Goal: Task Accomplishment & Management: Manage account settings

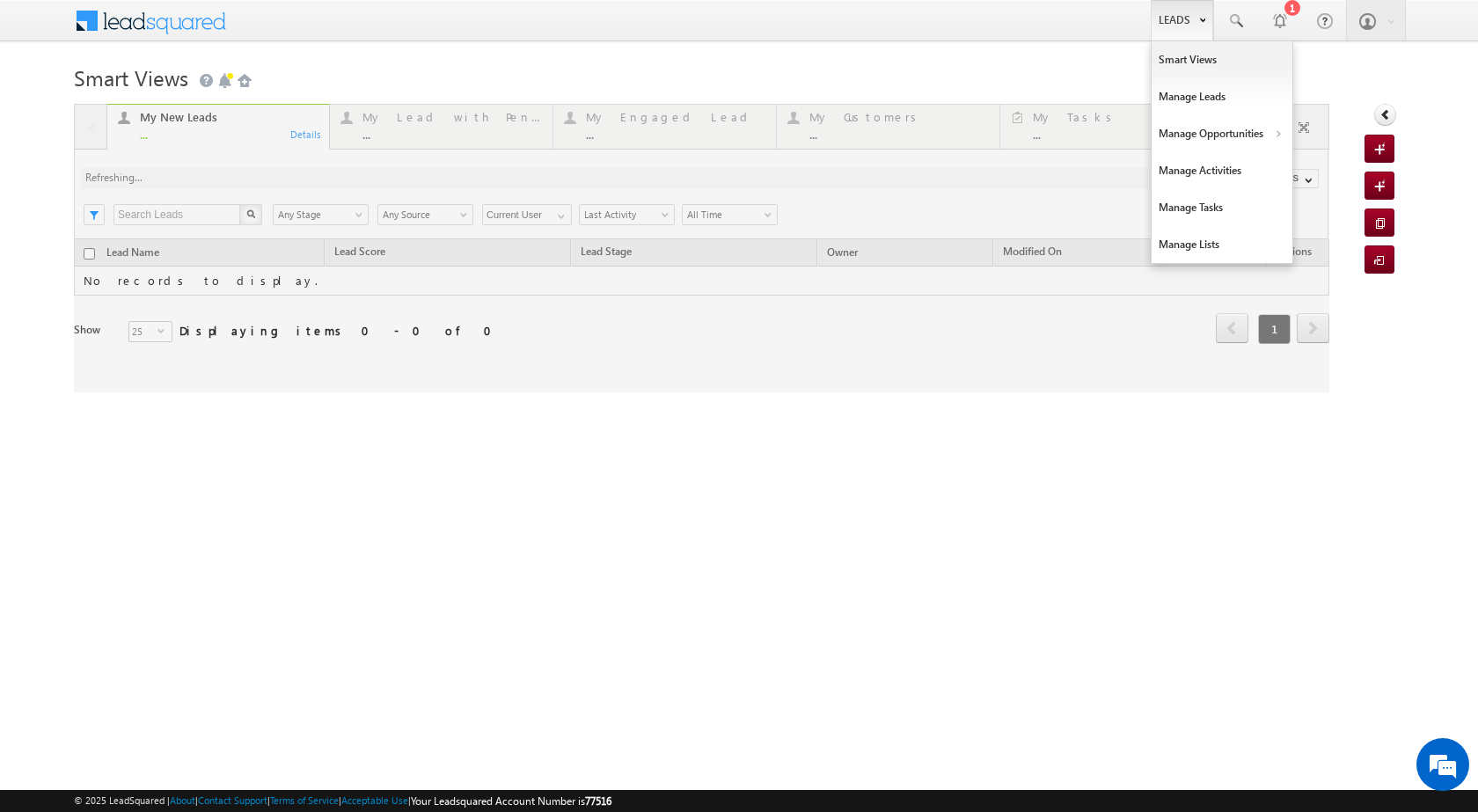
click at [1191, 20] on link "Leads" at bounding box center [1181, 20] width 62 height 41
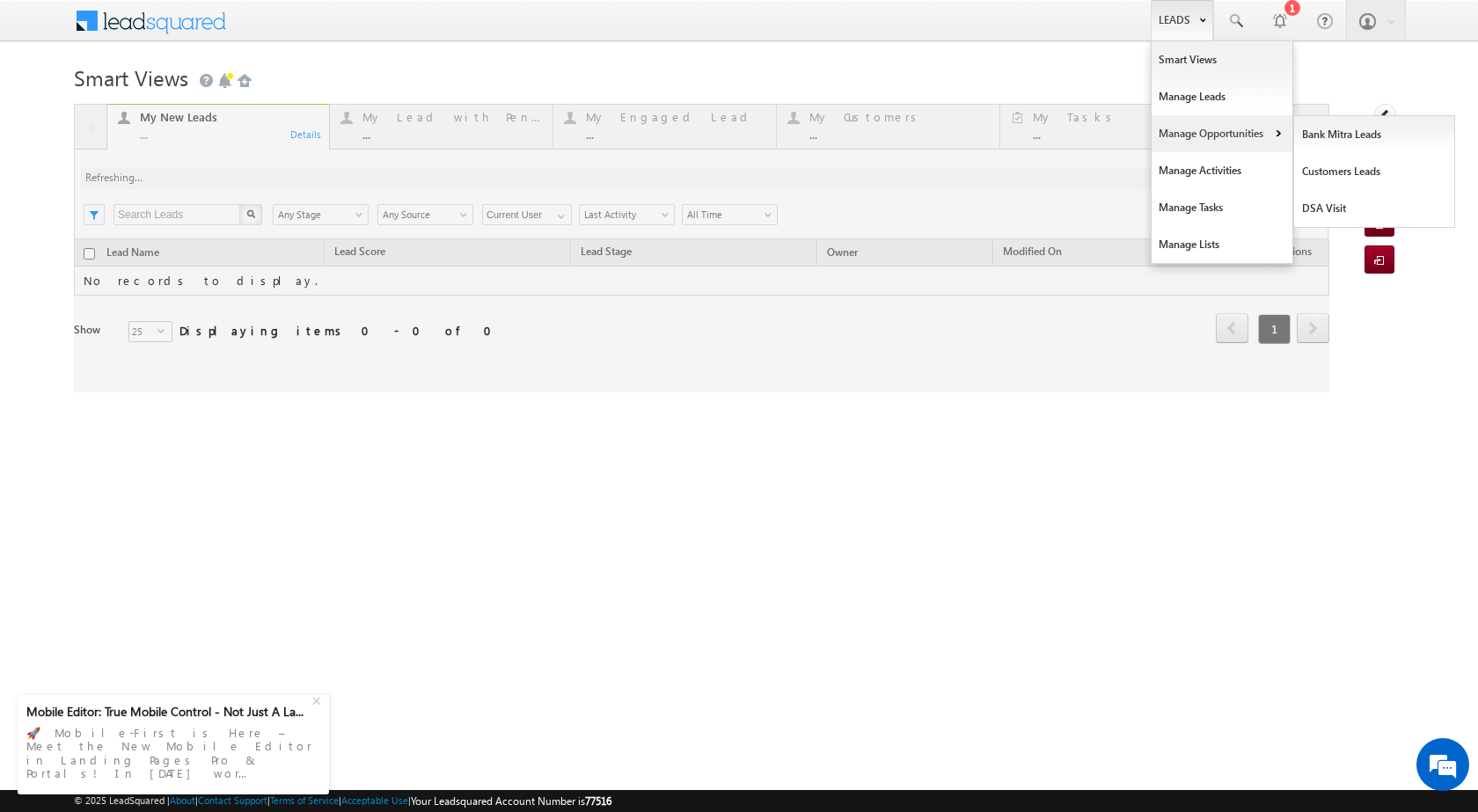
click at [1236, 136] on link "Manage Opportunities" at bounding box center [1221, 134] width 140 height 37
click at [1191, 23] on link "Leads" at bounding box center [1181, 20] width 62 height 41
click at [1265, 127] on link "Manage Opportunities" at bounding box center [1221, 134] width 140 height 37
click at [1333, 173] on link "Customers Leads" at bounding box center [1374, 172] width 161 height 37
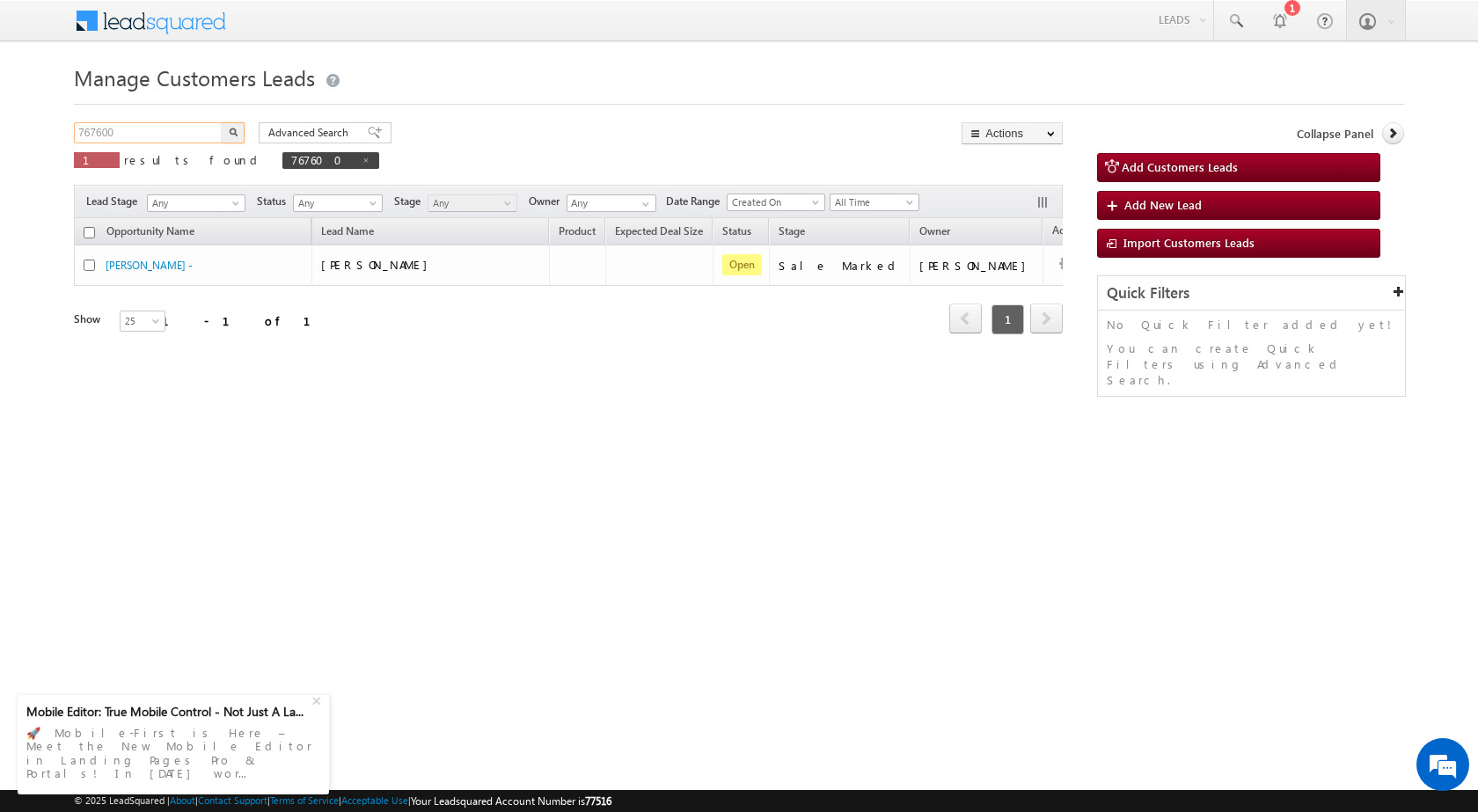
drag, startPoint x: 158, startPoint y: 130, endPoint x: 6, endPoint y: 126, distance: 152.1
click at [6, 126] on body "Menu [PERSON_NAME] sitar a7@ks erve." at bounding box center [739, 249] width 1478 height 499
paste input "8036"
type input "768036"
click at [235, 127] on img "button" at bounding box center [233, 131] width 8 height 8
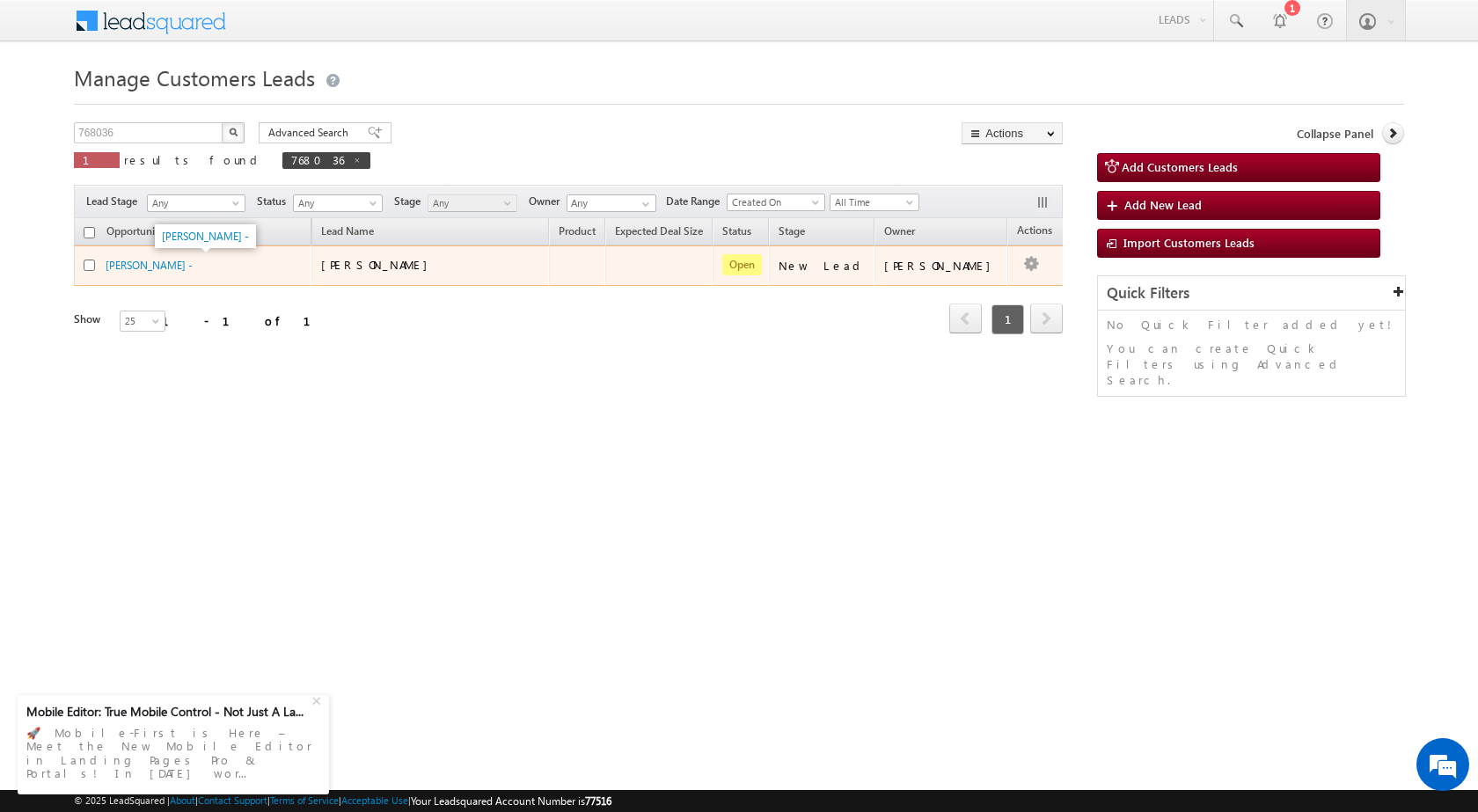
click at [148, 273] on div "[PERSON_NAME] -" at bounding box center [193, 265] width 176 height 17
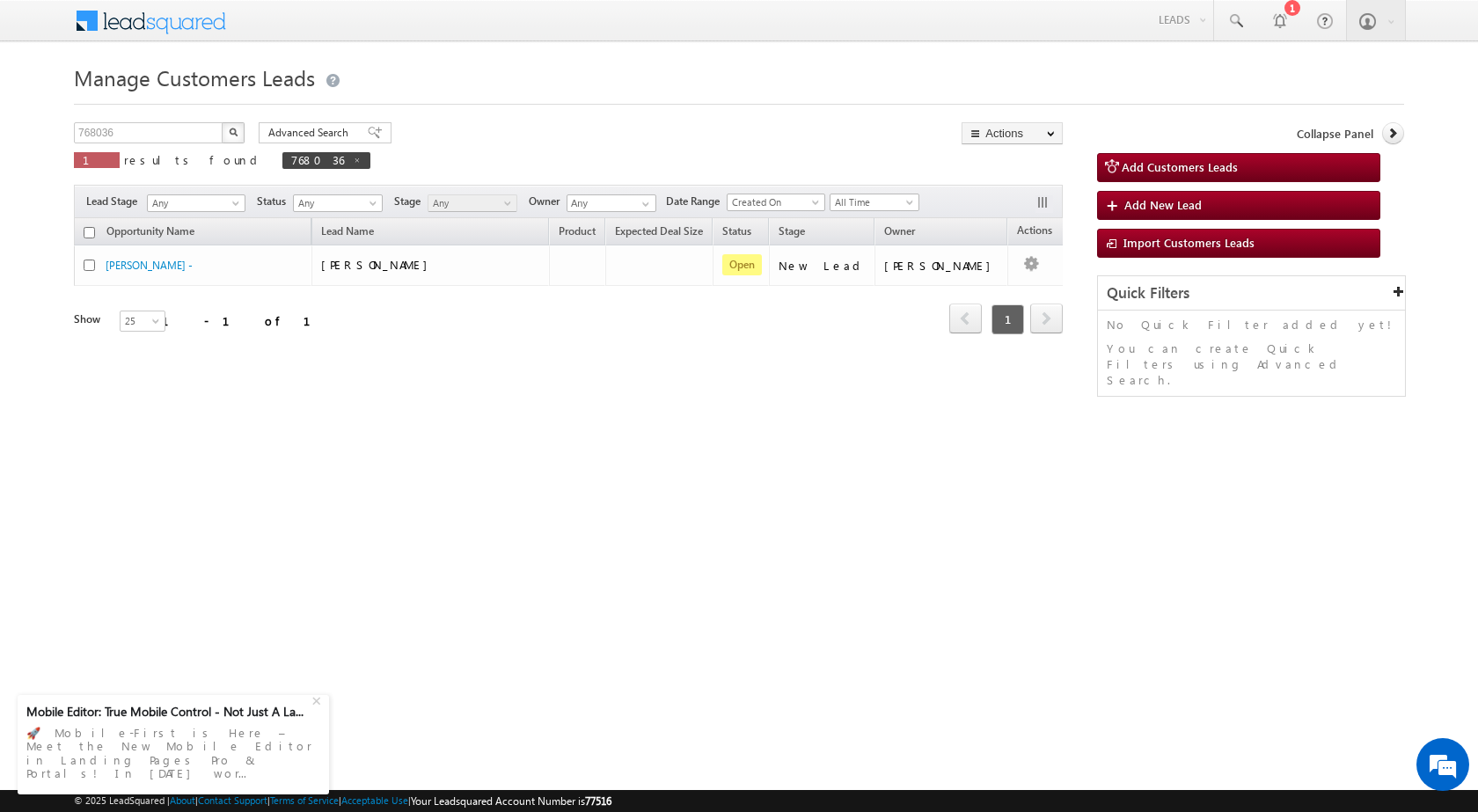
click at [144, 85] on span "Manage Customers Leads" at bounding box center [193, 77] width 241 height 28
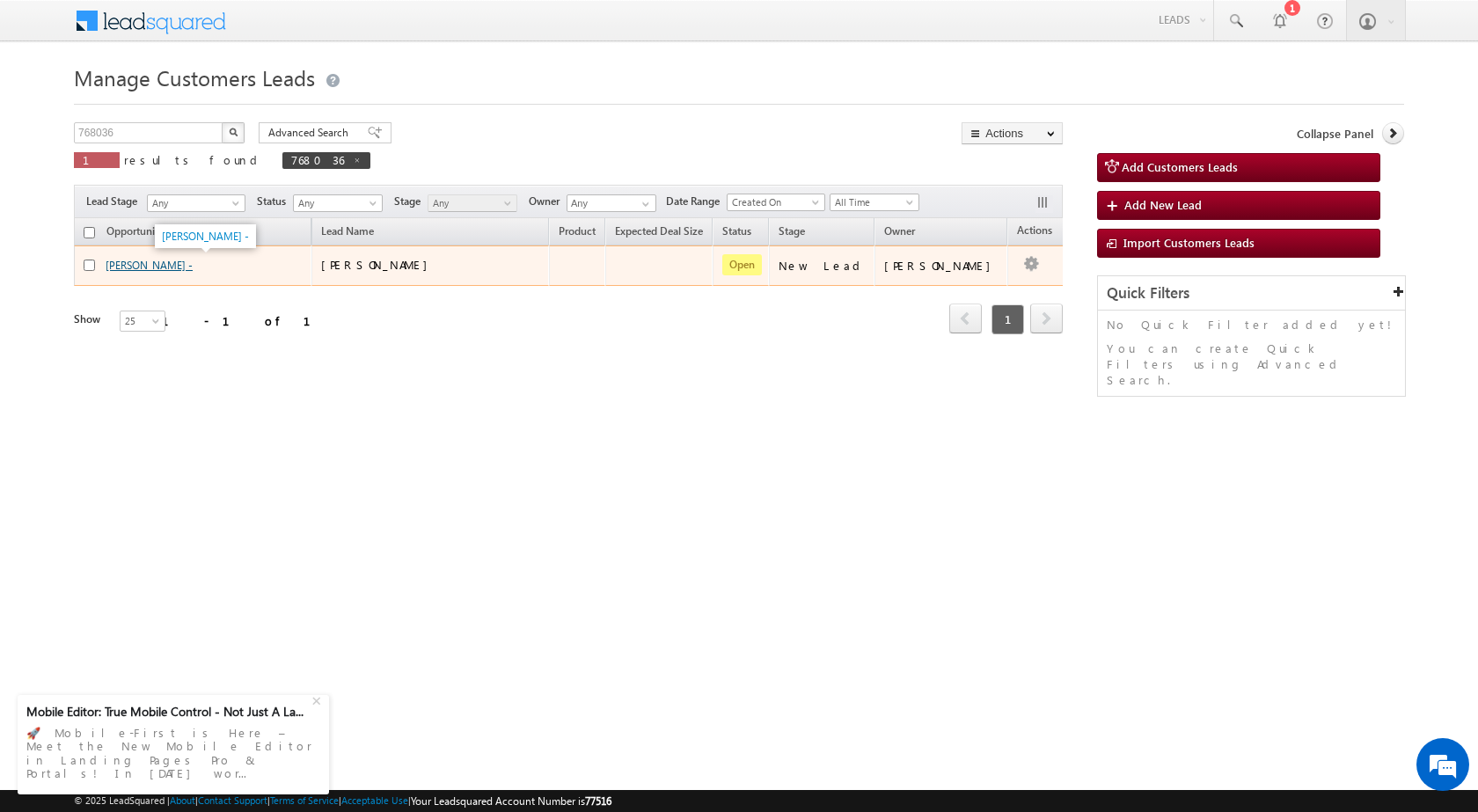
click at [153, 264] on link "[PERSON_NAME] -" at bounding box center [150, 265] width 87 height 13
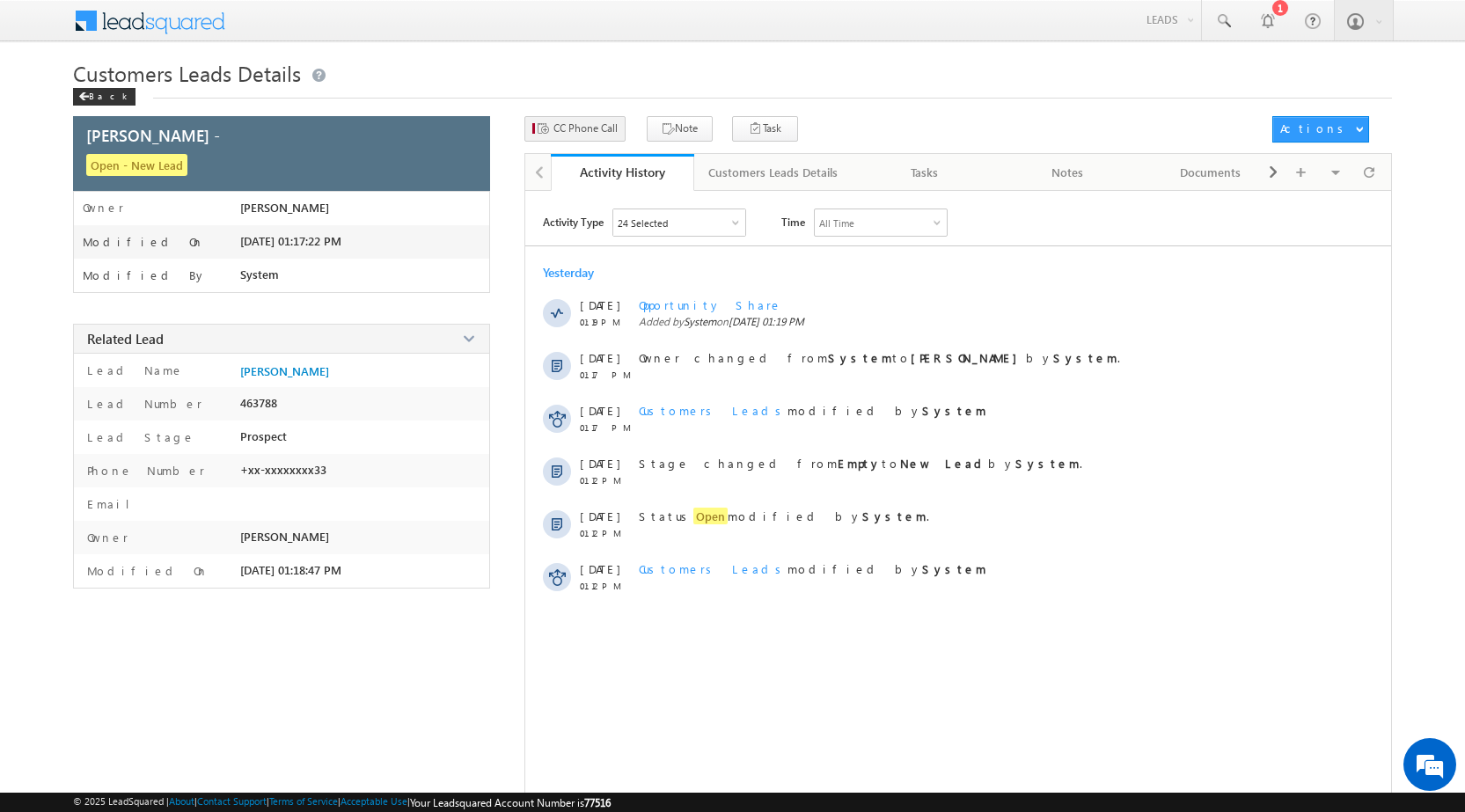
click at [602, 121] on div "CC Phone Call" at bounding box center [610, 106] width 132 height 32
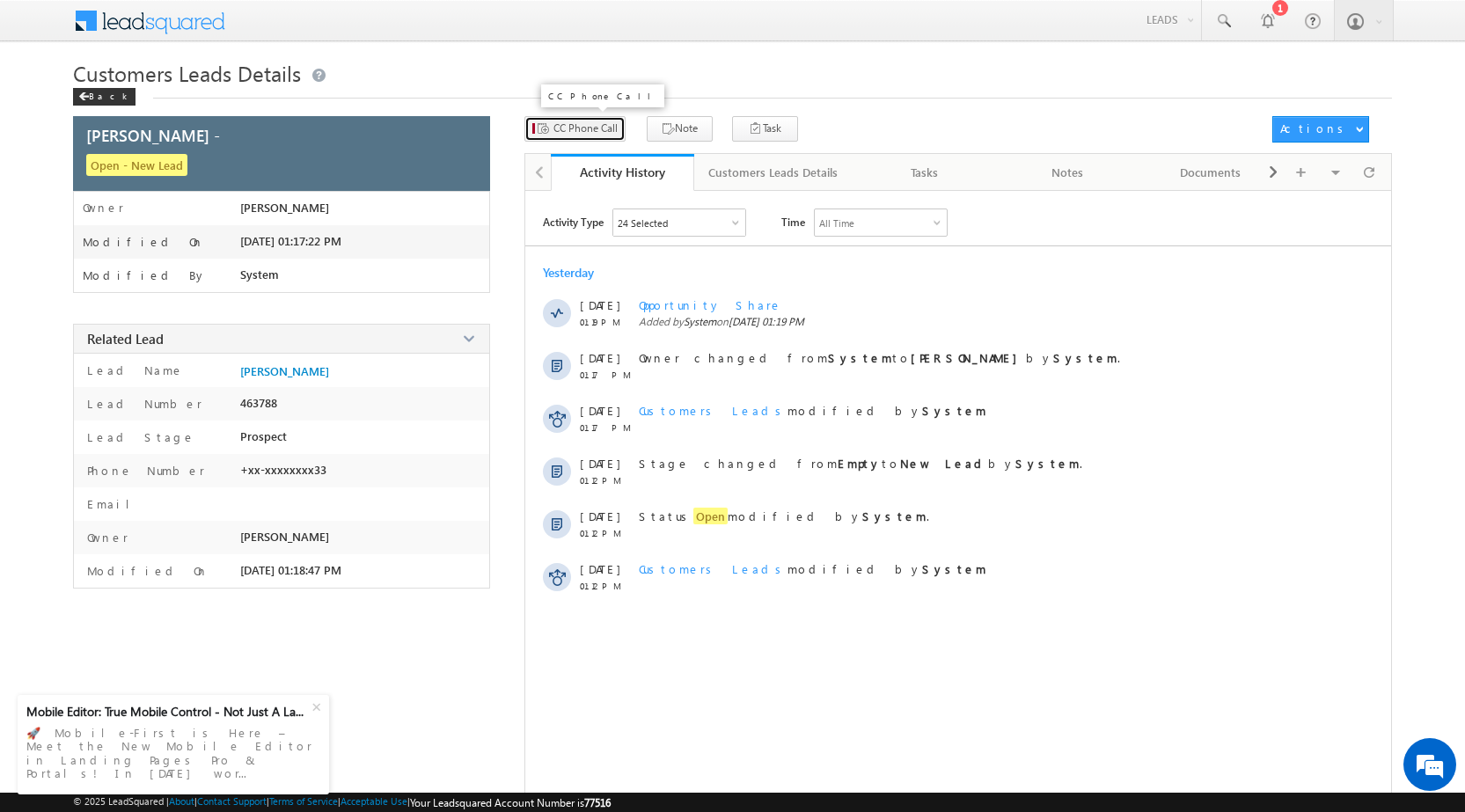
click at [592, 132] on span "CC Phone Call" at bounding box center [585, 128] width 64 height 16
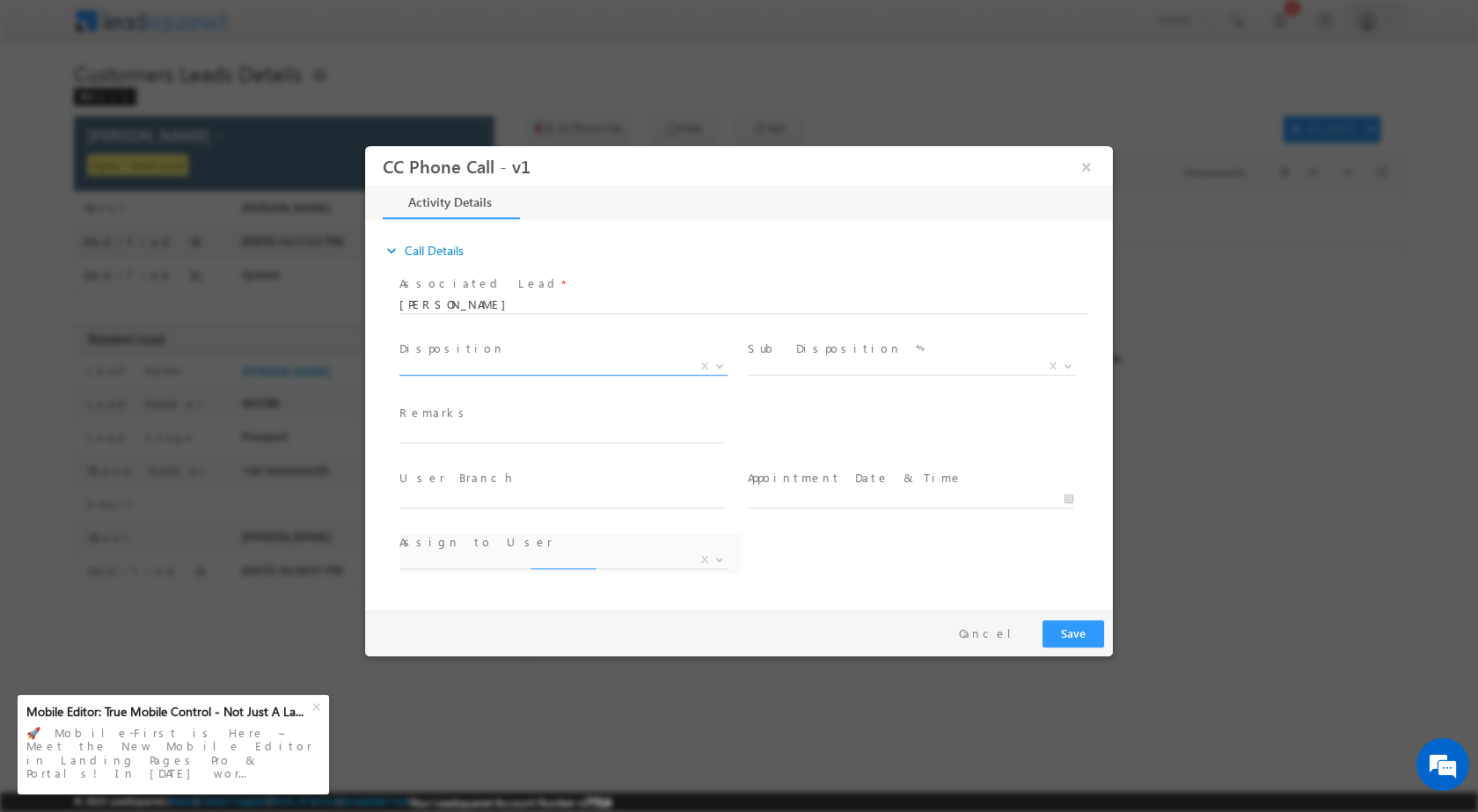
click at [721, 363] on b at bounding box center [719, 365] width 10 height 7
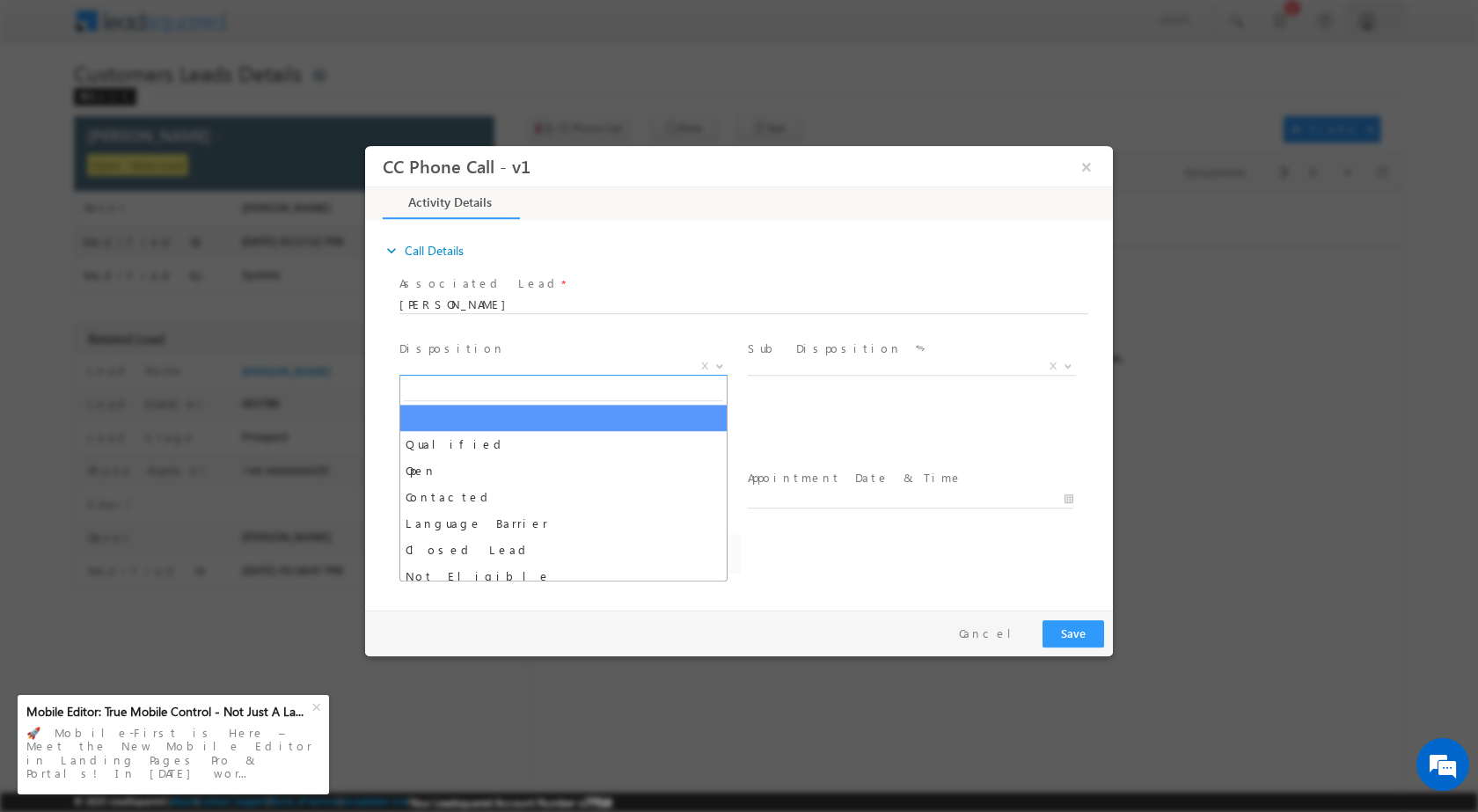
select select "[PERSON_NAME][EMAIL_ADDRESS][DOMAIN_NAME]"
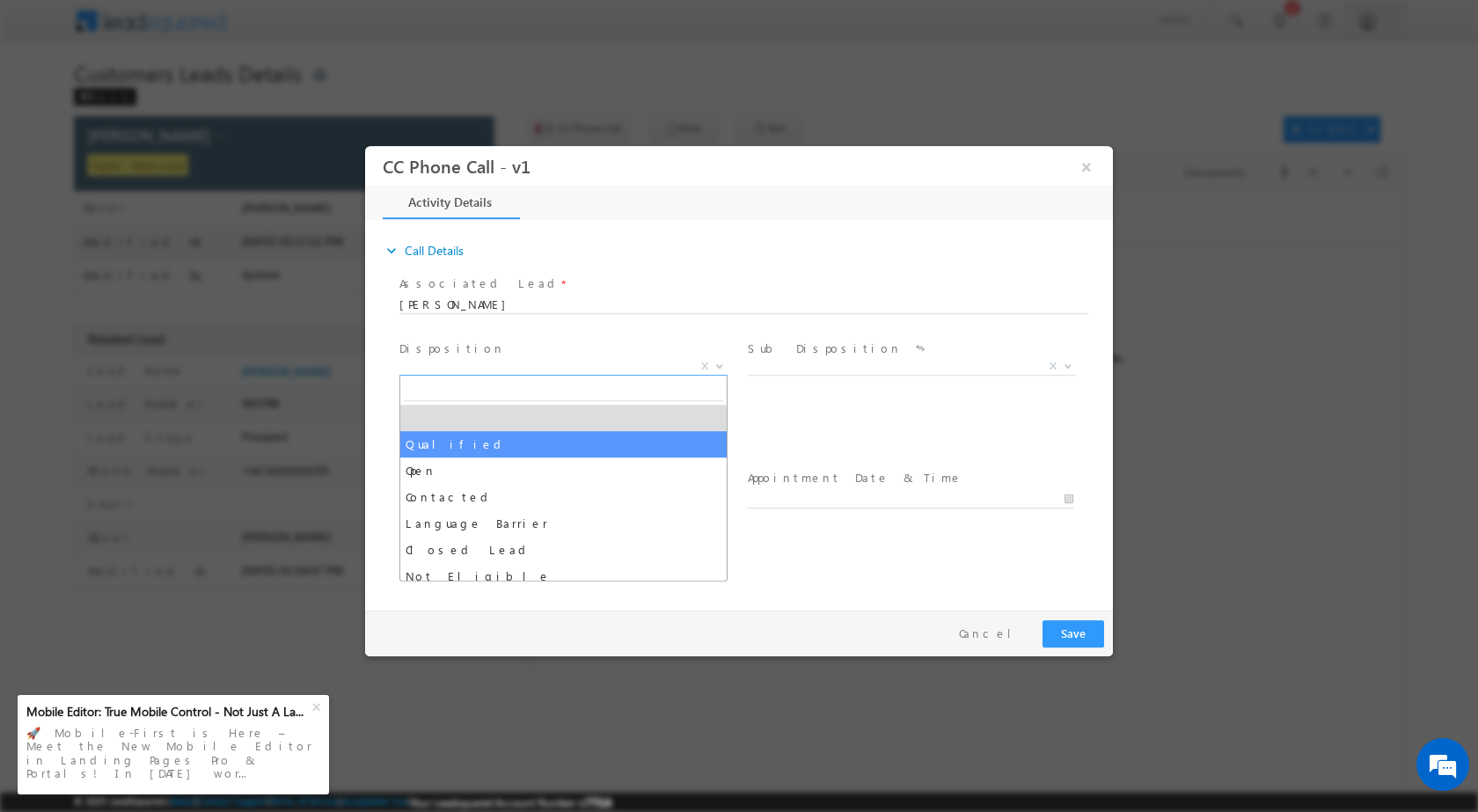
select select "Qualified"
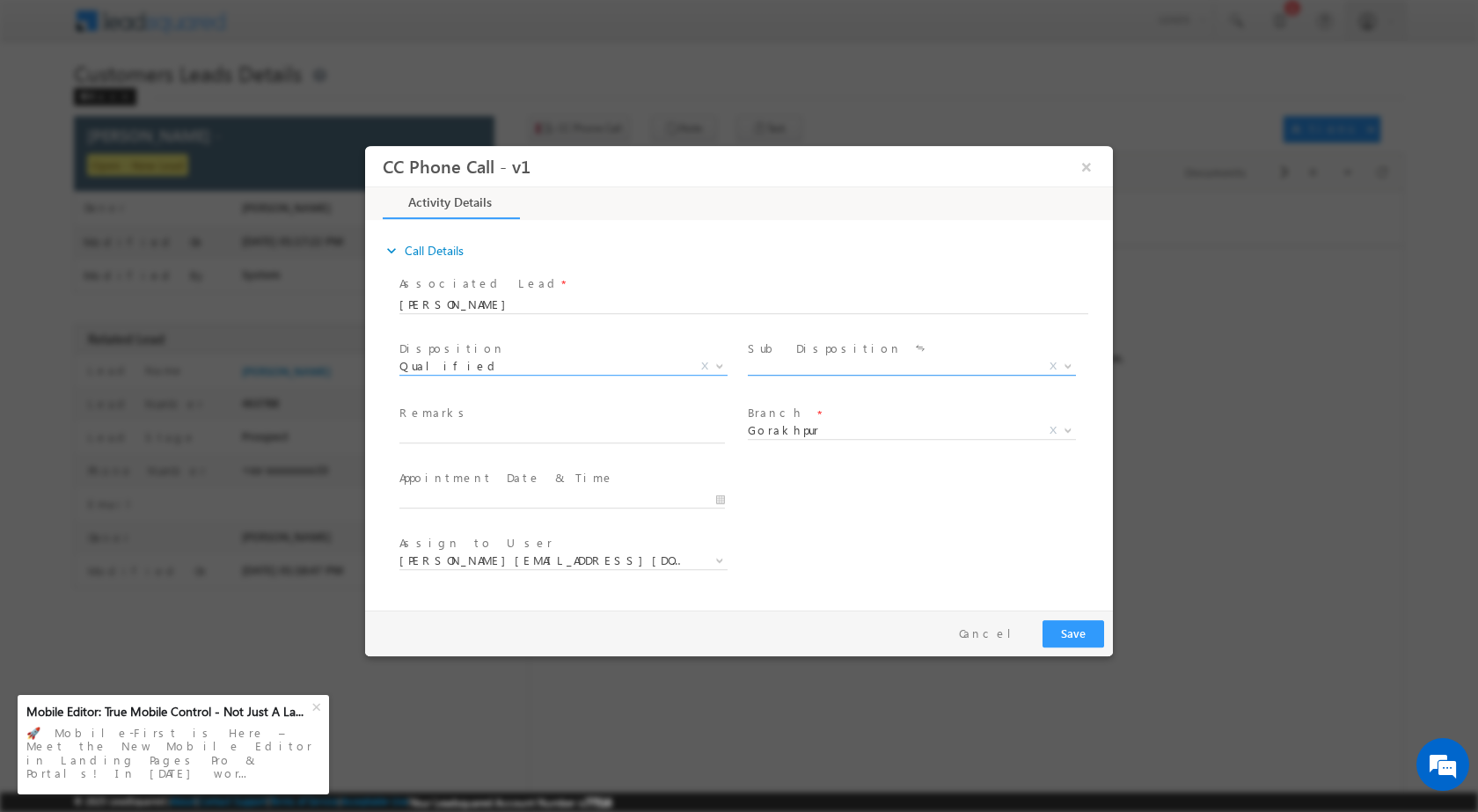
click at [1066, 363] on b at bounding box center [1068, 365] width 10 height 7
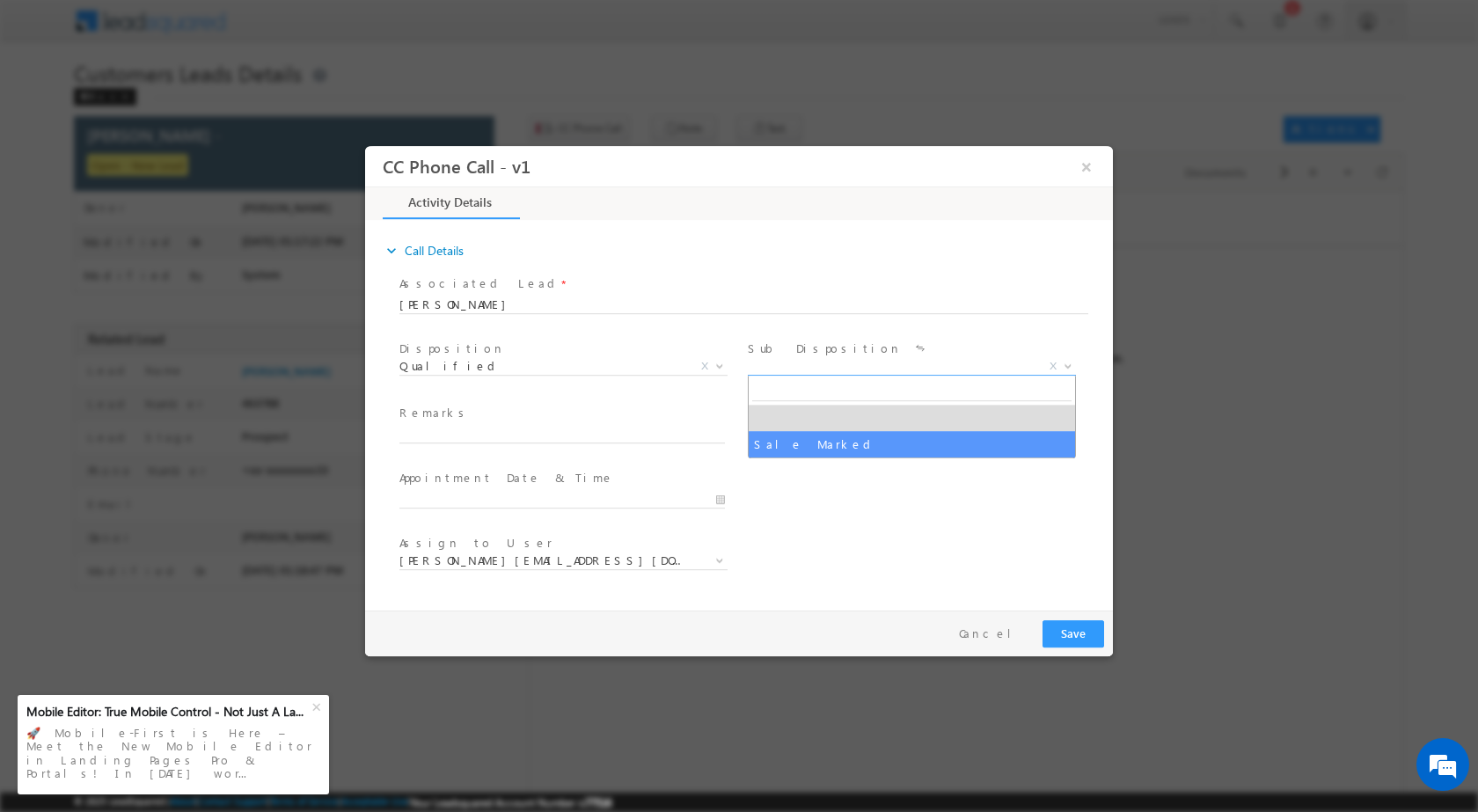
select select "Sale Marked"
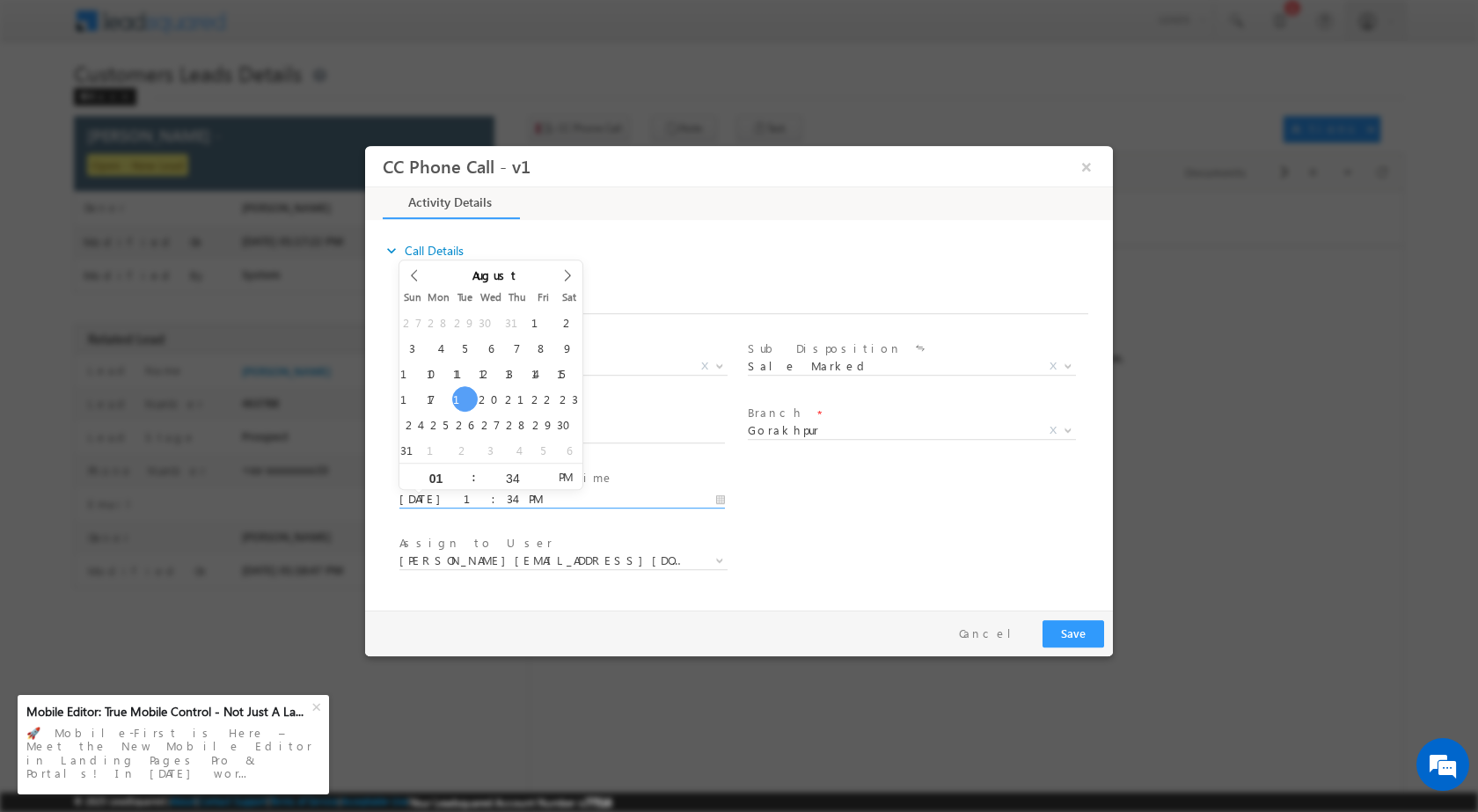
click at [723, 496] on input "08/19/2025 1:34 PM" at bounding box center [562, 499] width 326 height 18
type input "08/24/2025 1:34 PM"
type input "10"
type input "08/24/2025 10:34 PM"
click at [504, 481] on input "34" at bounding box center [513, 477] width 73 height 11
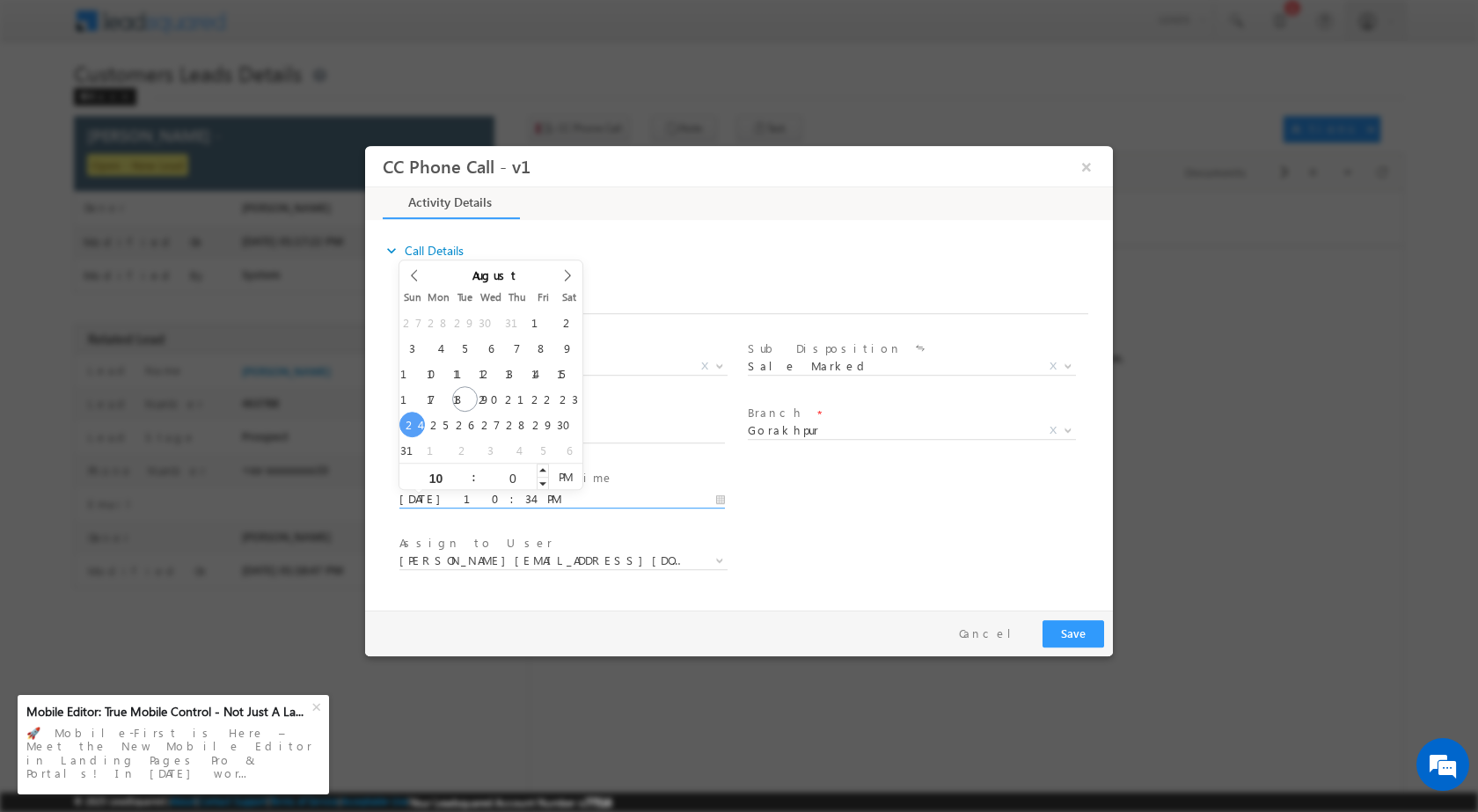
type input "00"
type input "08/24/2025 10:00 AM"
click at [566, 477] on span "PM" at bounding box center [565, 476] width 33 height 26
click at [882, 474] on div "User Branch * Appointment Date & Time * 08/24/2025 10:00 AM" at bounding box center [754, 497] width 717 height 65
click at [492, 425] on input "text" at bounding box center [562, 433] width 326 height 18
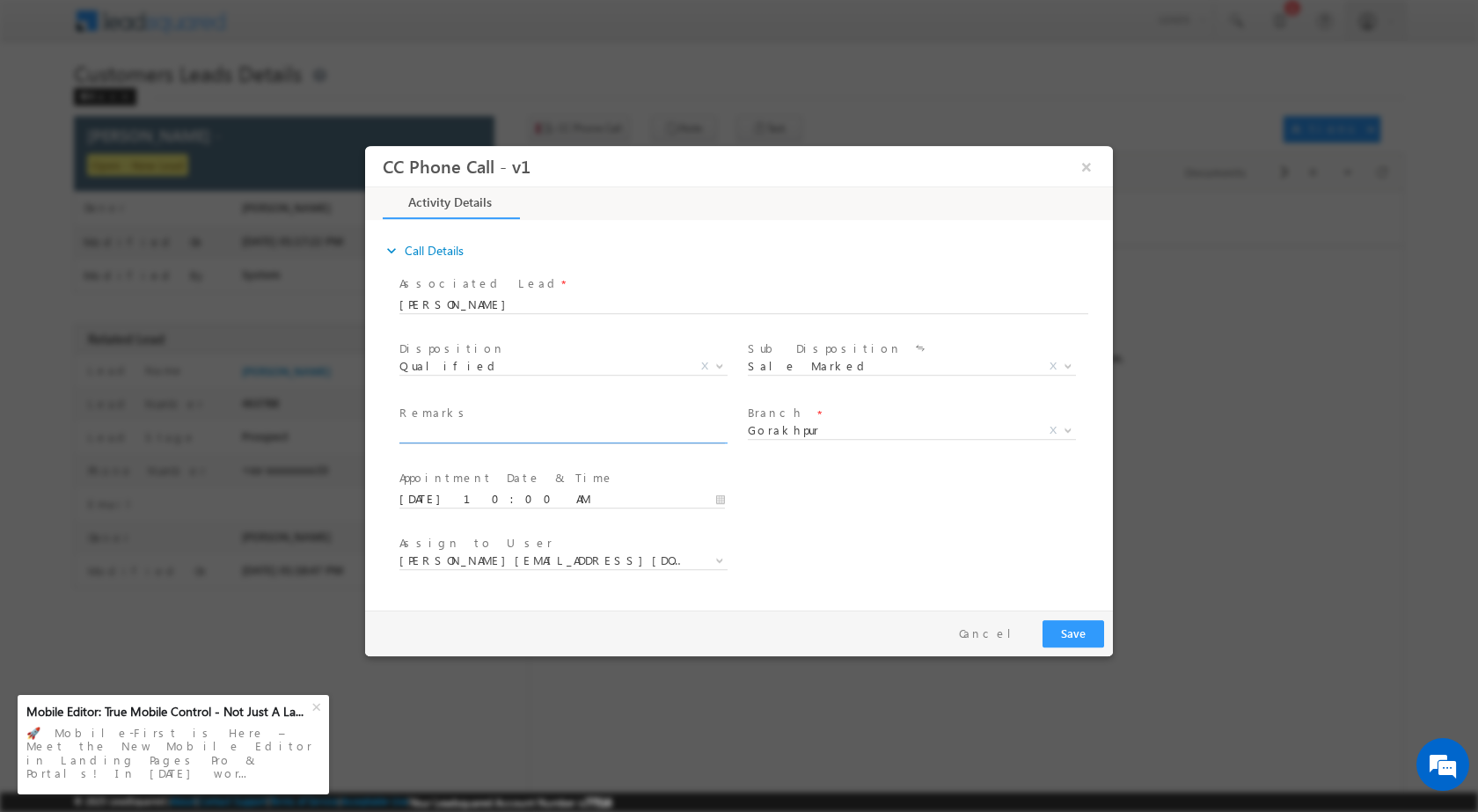
paste input "19/08-Customer name is Suraj Kumar Customer age is 29 yrs Loan Type is Plot pur…"
type input "19/08-Customer name is Suraj Kumar Customer age is 29 yrs Loan Type is Plot pur…"
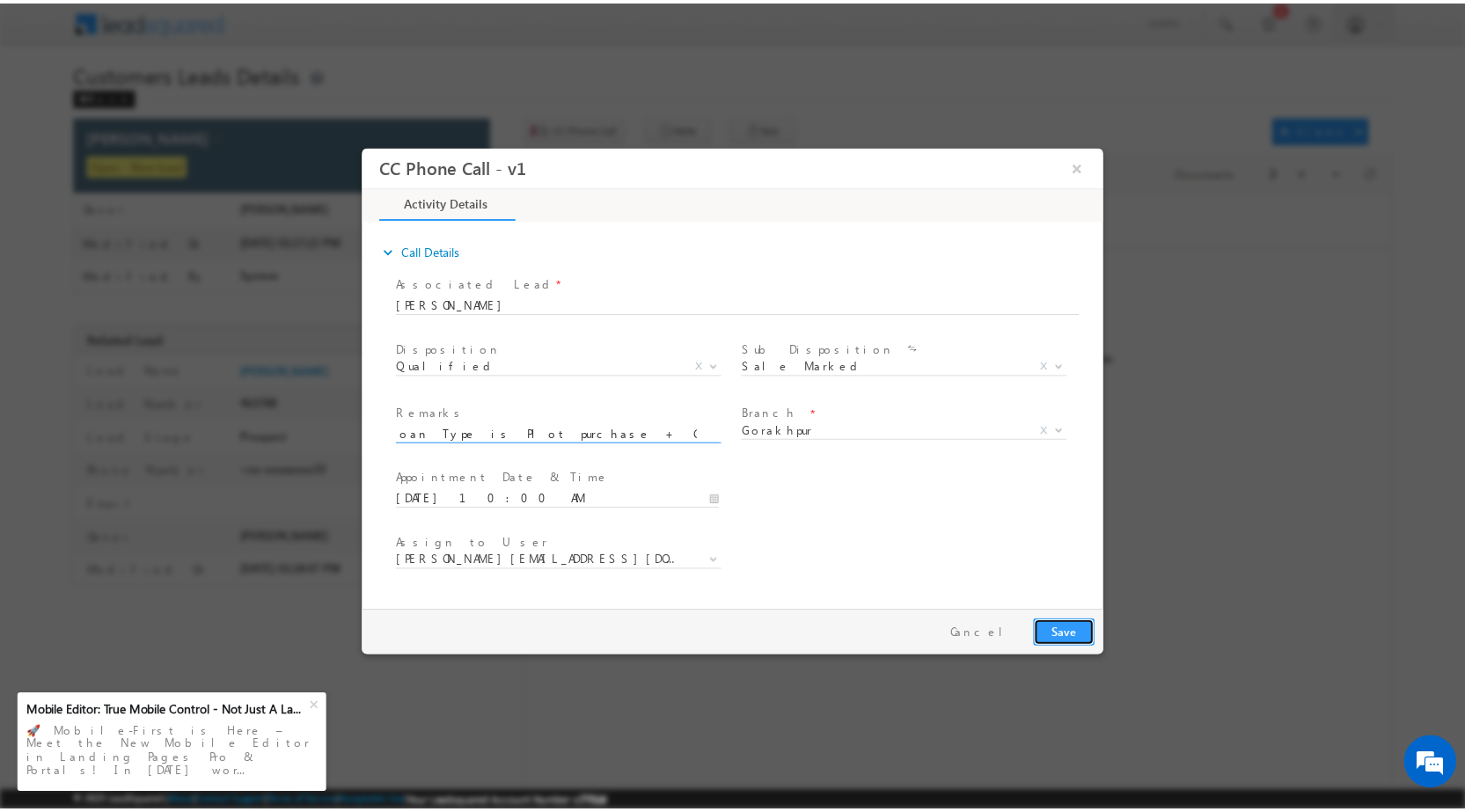
scroll to position [0, 0]
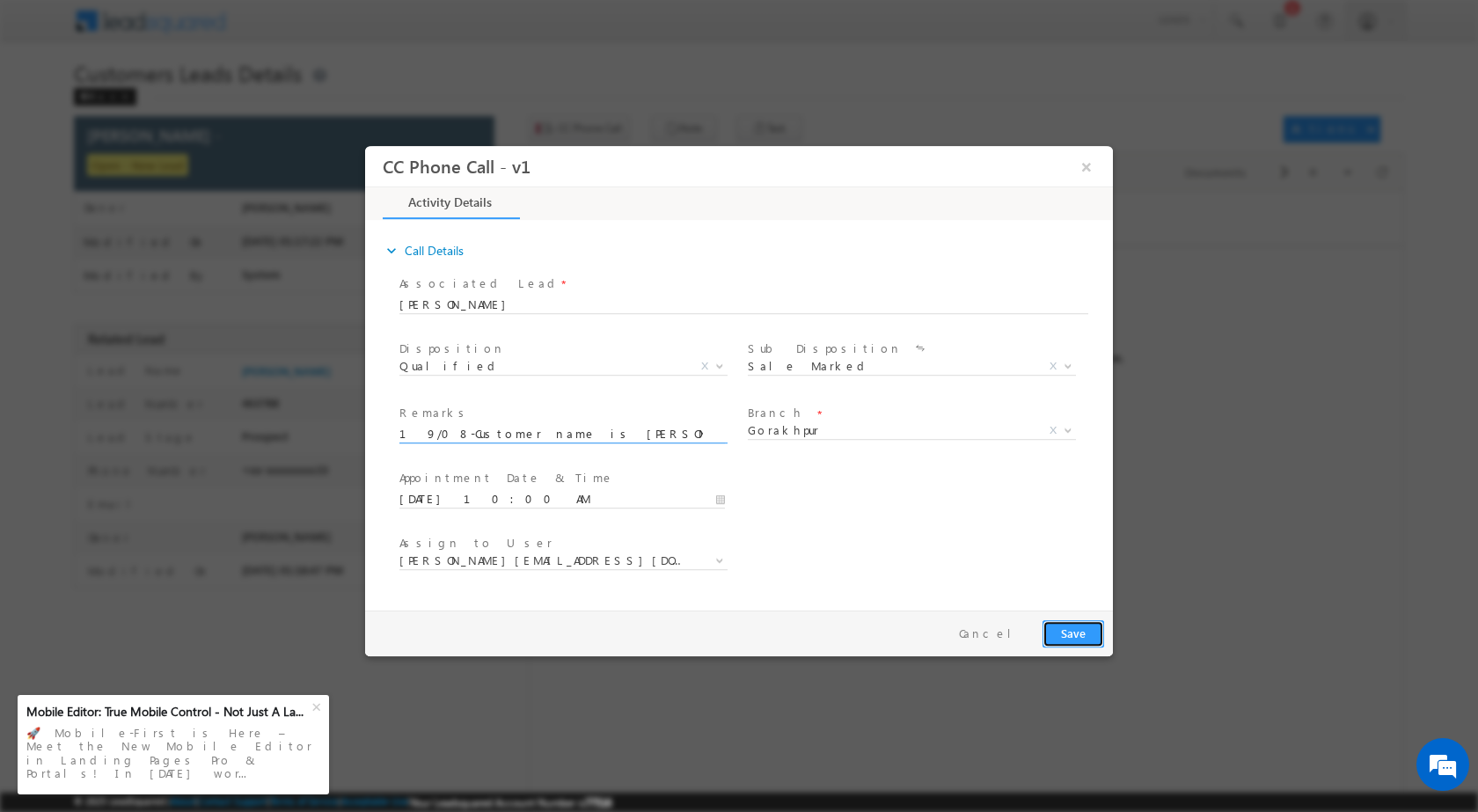
click at [1064, 640] on button "Save" at bounding box center [1073, 632] width 61 height 27
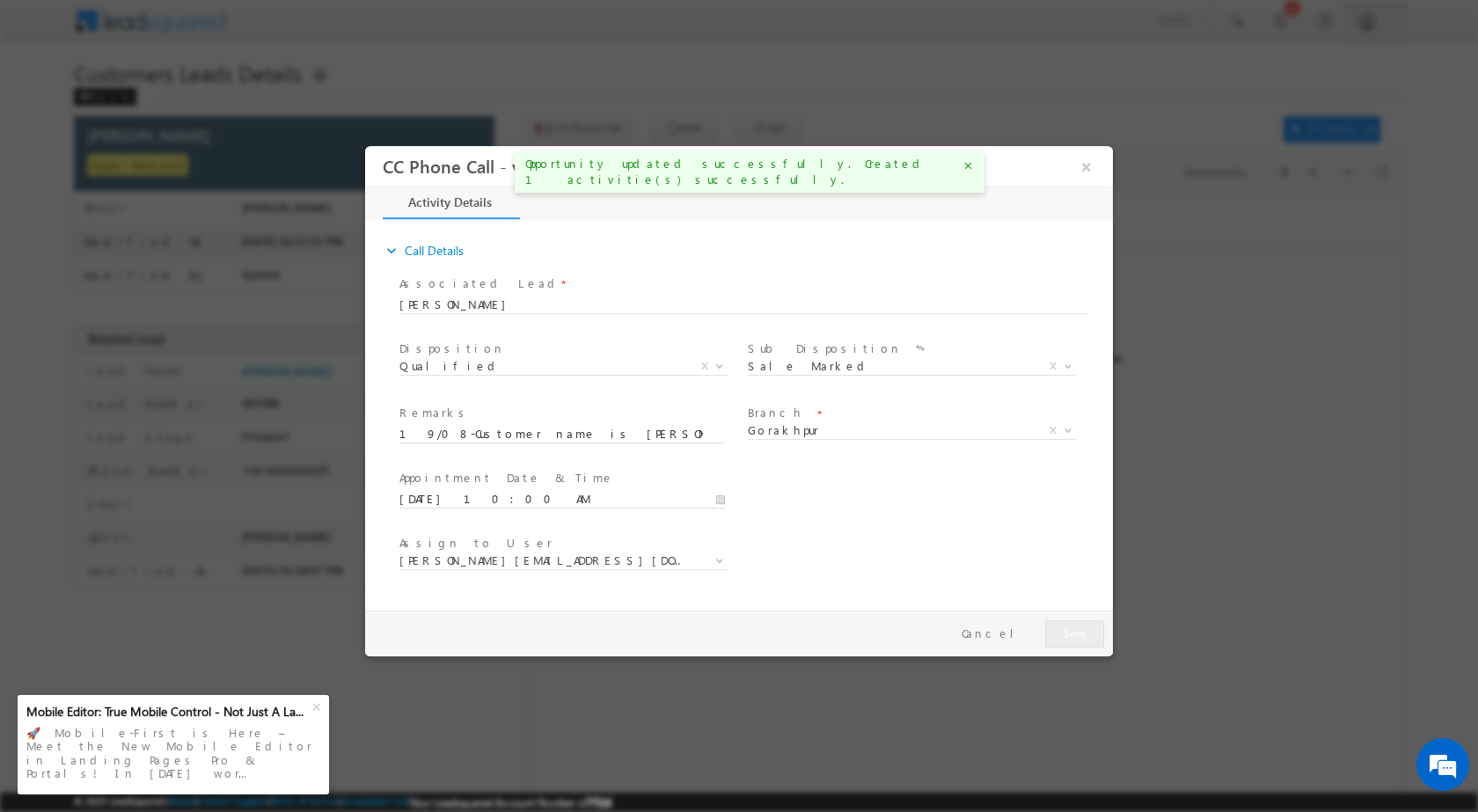
click at [1065, 166] on span "×" at bounding box center [1069, 166] width 65 height 33
click at [1095, 165] on button "×" at bounding box center [1086, 166] width 30 height 33
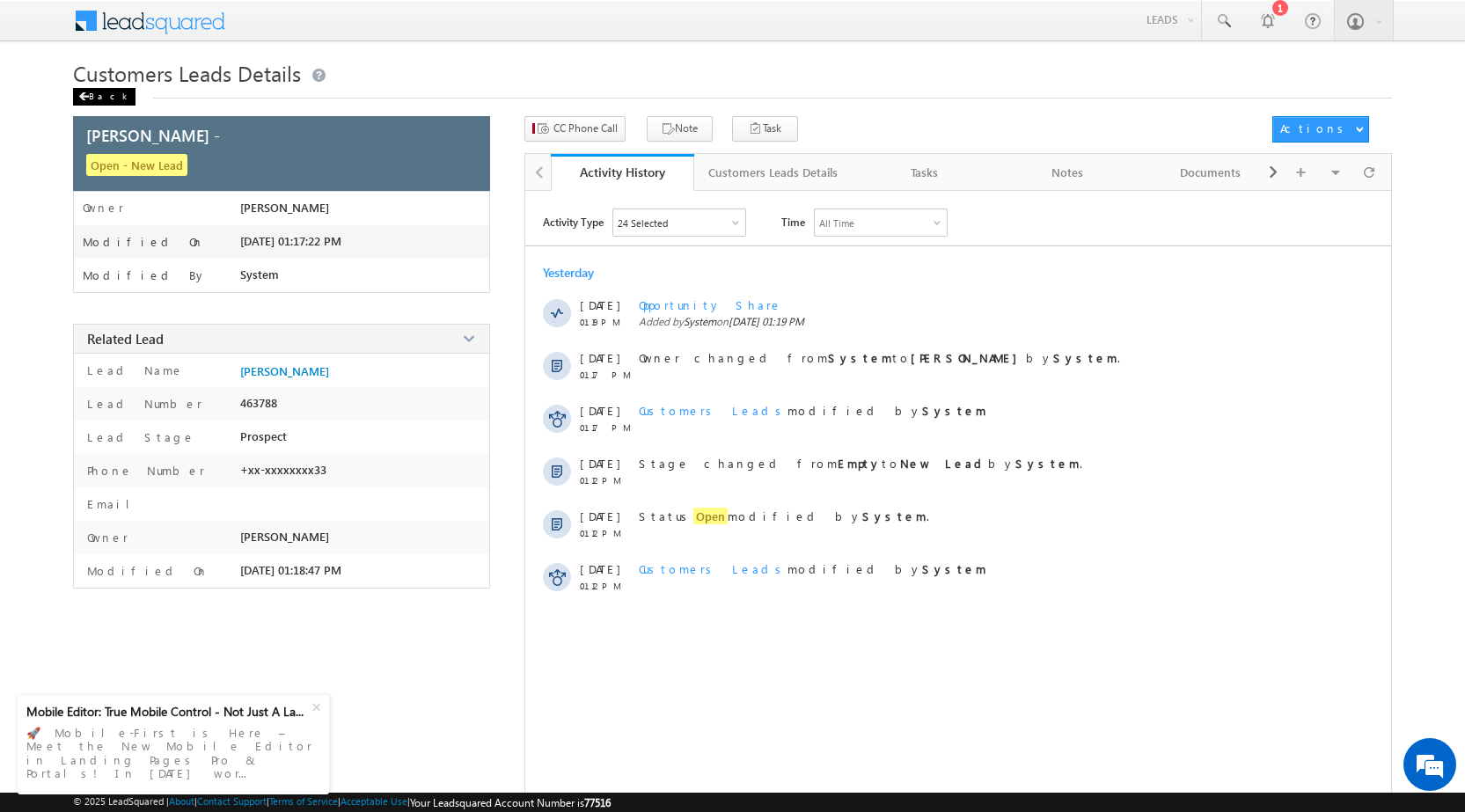
click at [88, 95] on span at bounding box center [83, 96] width 10 height 8
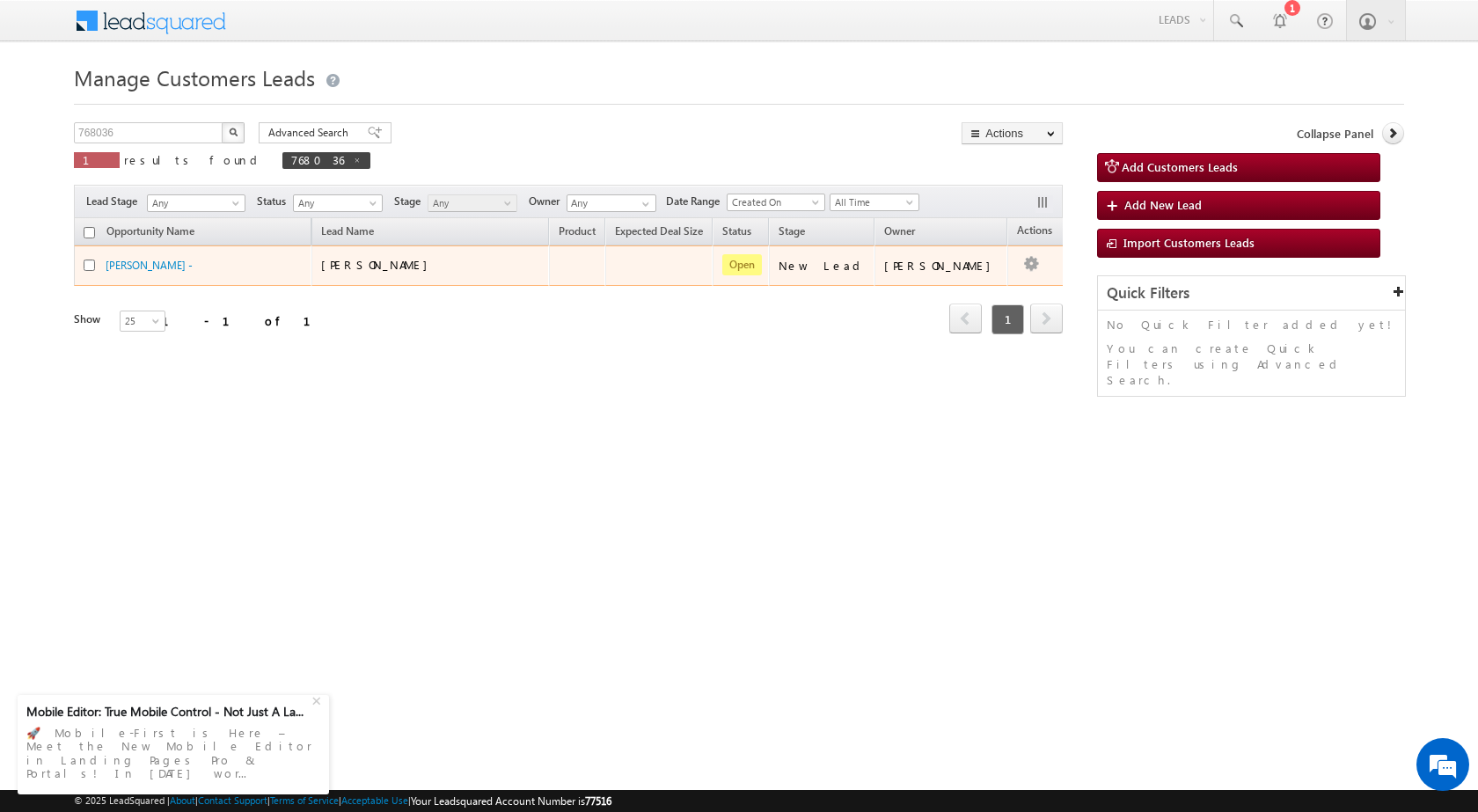
click at [1019, 265] on td "Edit Change Owner Change Stage Add Activity Add Task Delete" at bounding box center [1044, 266] width 73 height 41
click at [982, 283] on link "Edit" at bounding box center [995, 287] width 88 height 21
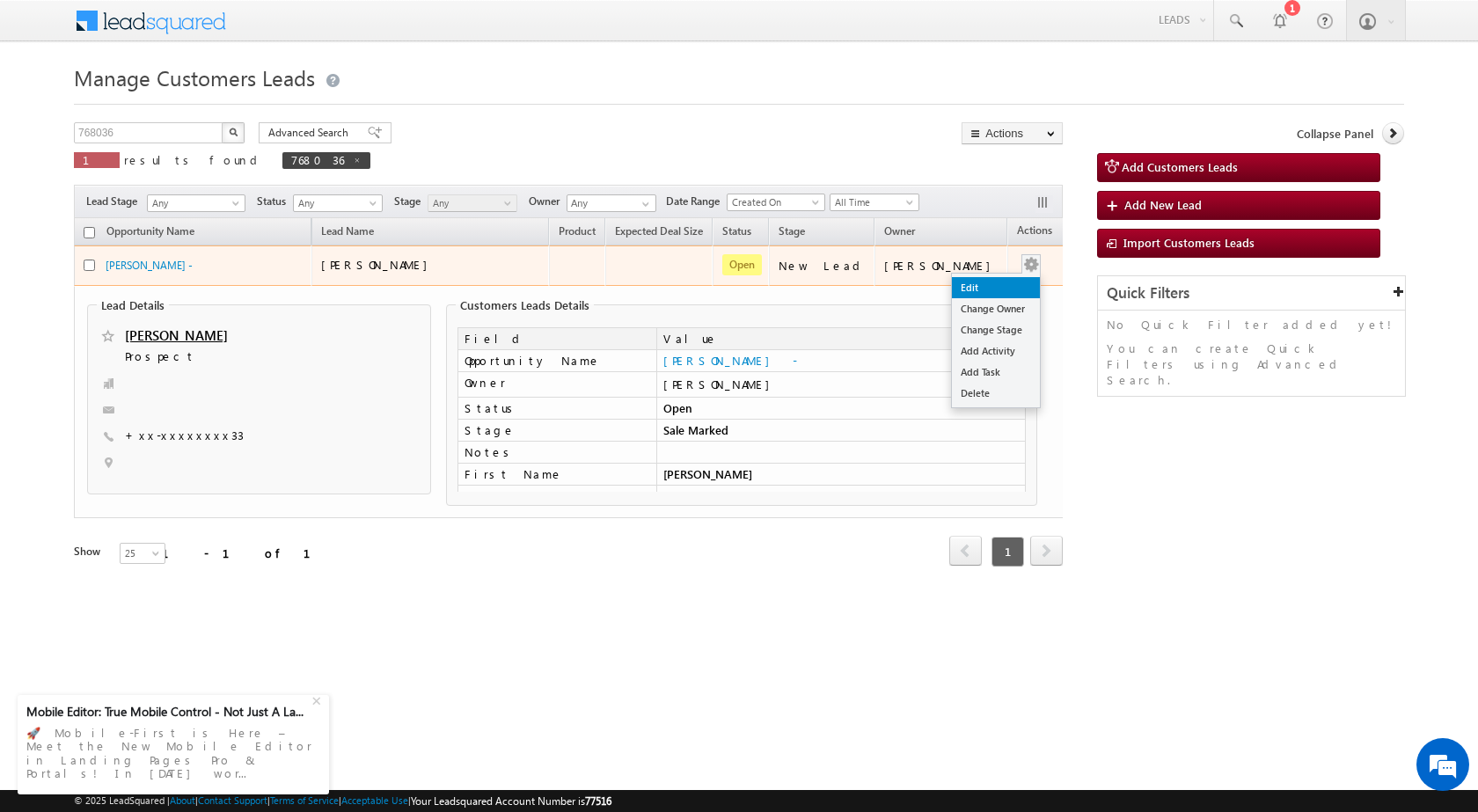
click at [975, 292] on body "Menu [PERSON_NAME] sitar a7@ks erve." at bounding box center [739, 307] width 1478 height 615
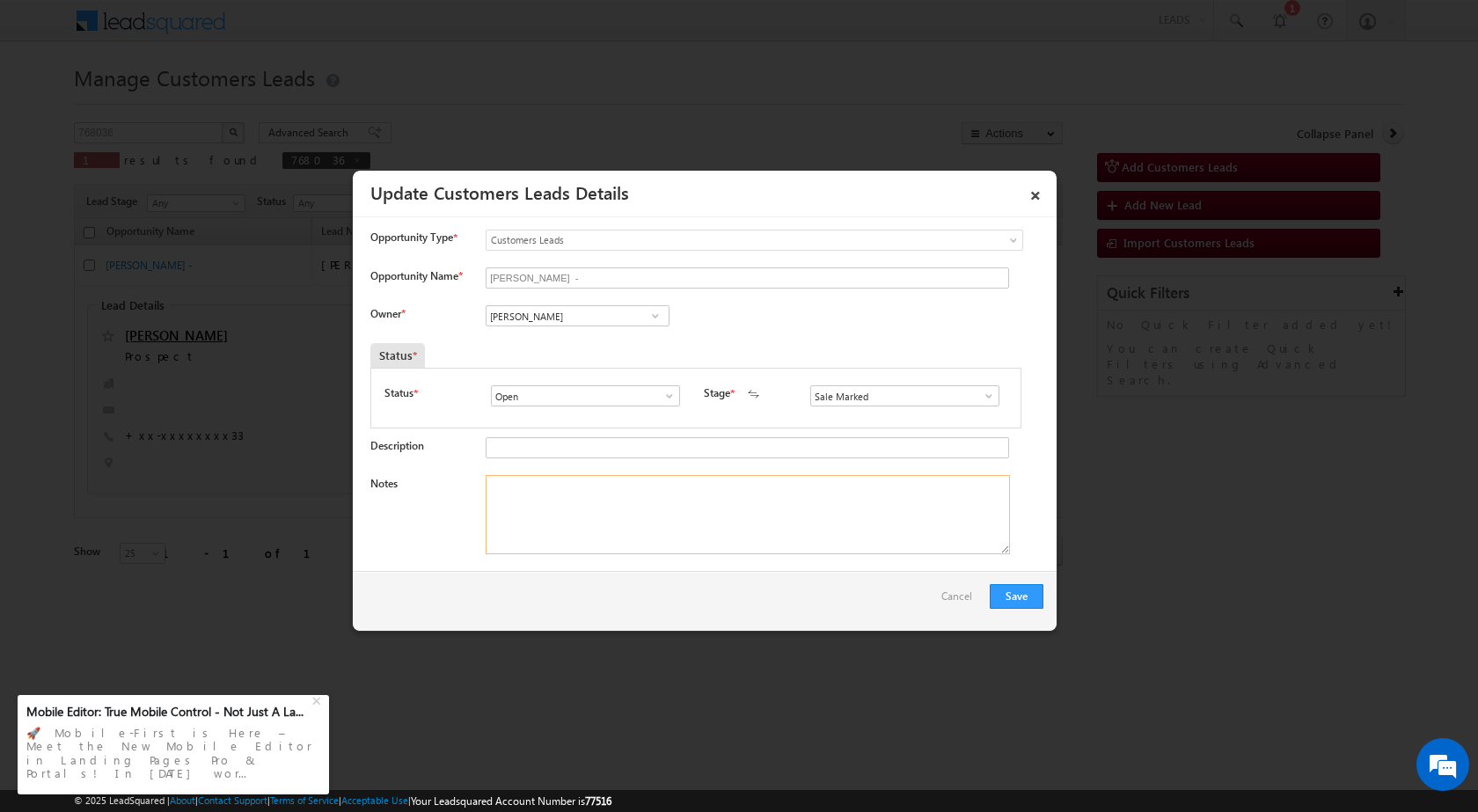
click at [569, 525] on textarea "Notes" at bounding box center [748, 514] width 525 height 79
paste textarea "19/08-Customer name is [PERSON_NAME] Customer age is [DEMOGRAPHIC_DATA] yrs Loa…"
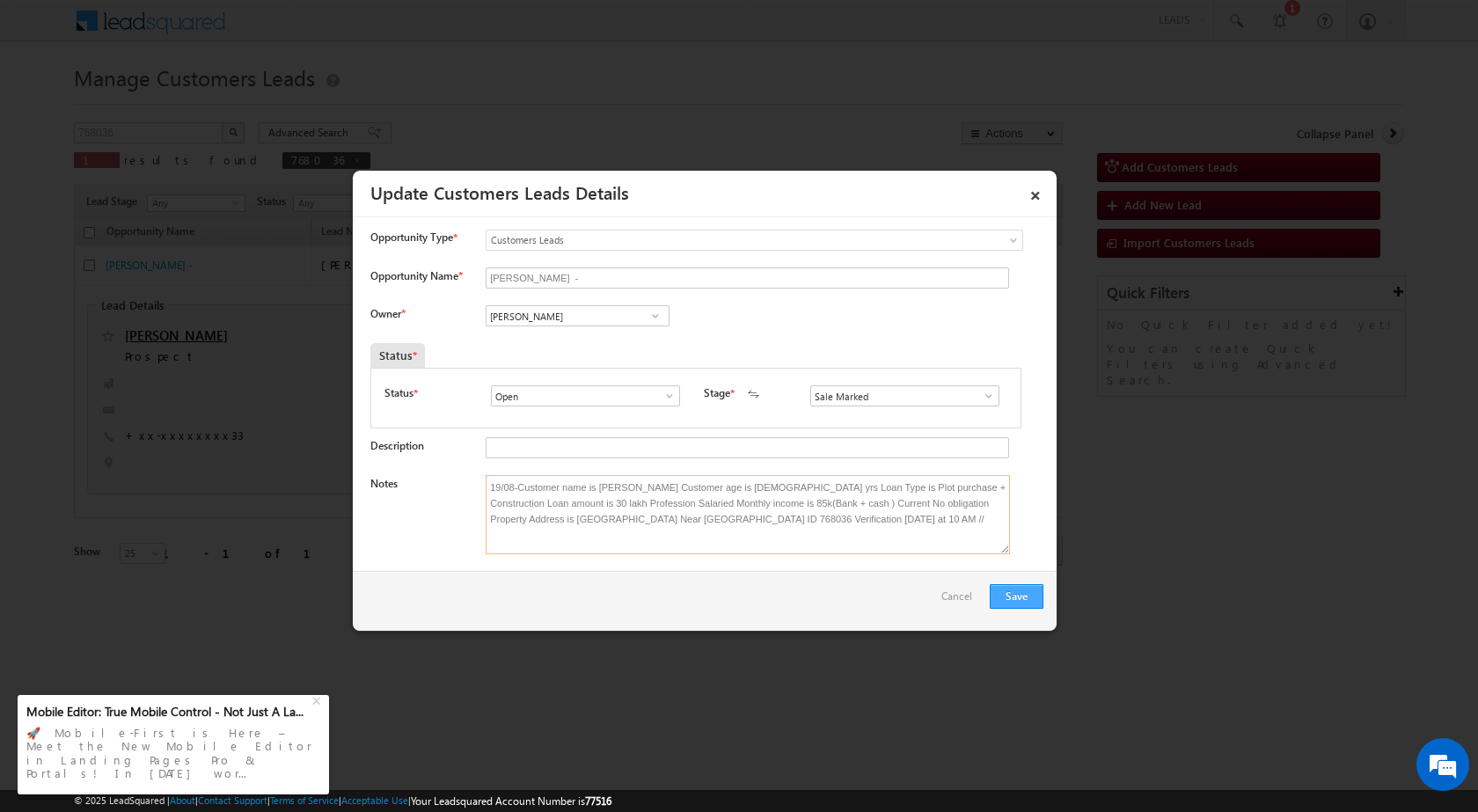
type textarea "19/08-Customer name is [PERSON_NAME] Customer age is [DEMOGRAPHIC_DATA] yrs Loa…"
click at [999, 585] on button "Save" at bounding box center [1017, 596] width 54 height 24
